Goal: Information Seeking & Learning: Learn about a topic

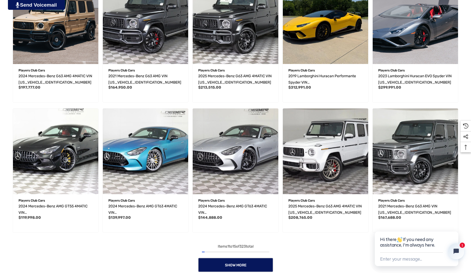
scroll to position [368, 0]
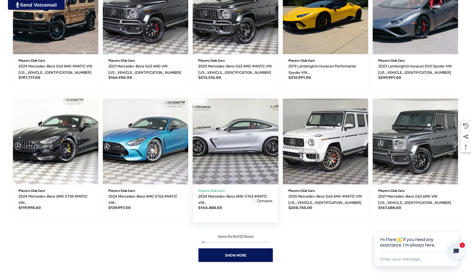
click at [221, 143] on img "2024 Mercedes-Benz AMG GT63 4MATIC VIN W1KRJ7JB0RF000528,$144,888.00\a" at bounding box center [235, 141] width 94 height 94
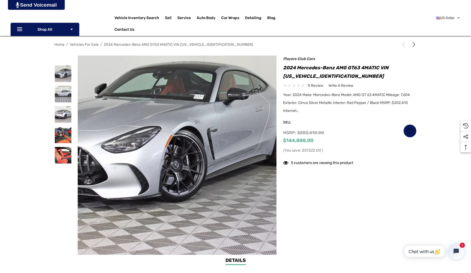
click at [225, 206] on img at bounding box center [143, 141] width 338 height 254
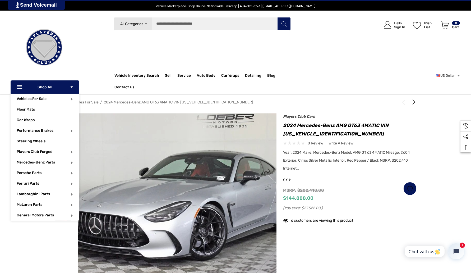
click at [72, 87] on icon "Icon Arrow Down Icon Arrow Down" at bounding box center [72, 87] width 4 height 4
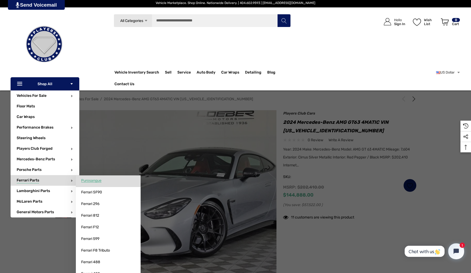
scroll to position [4, 0]
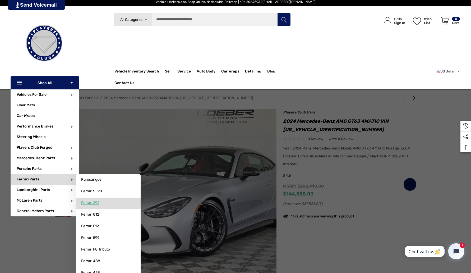
click at [98, 203] on span "Ferrari 296" at bounding box center [90, 202] width 18 height 5
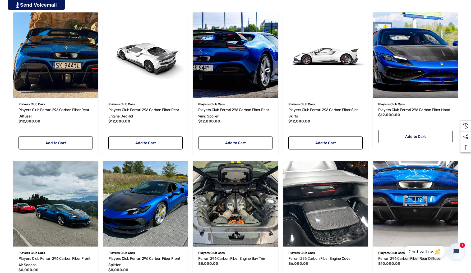
scroll to position [191, 0]
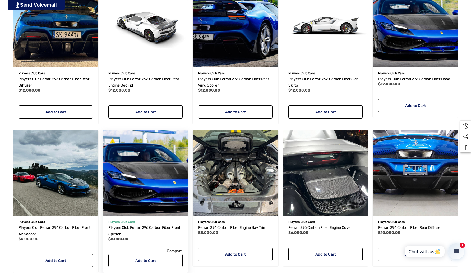
click at [165, 169] on img "Players Club Ferrari 296 Carbon Fiber Front Splitter,$8,000.00\a" at bounding box center [146, 173] width 94 height 94
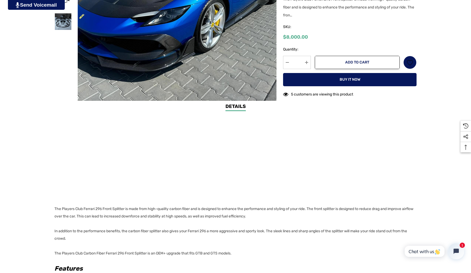
scroll to position [232, 0]
